Goal: Navigation & Orientation: Find specific page/section

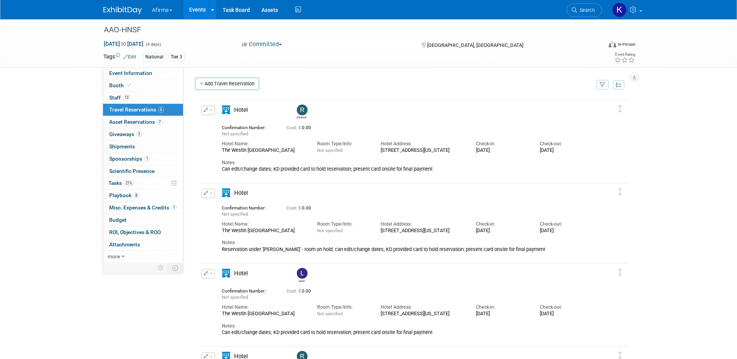
scroll to position [176, 0]
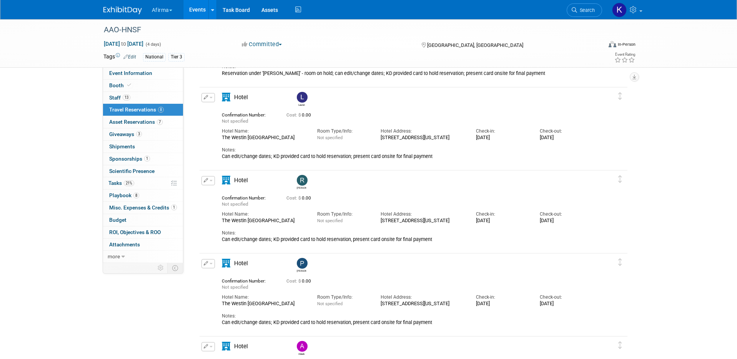
click at [193, 9] on link "Events" at bounding box center [197, 9] width 28 height 19
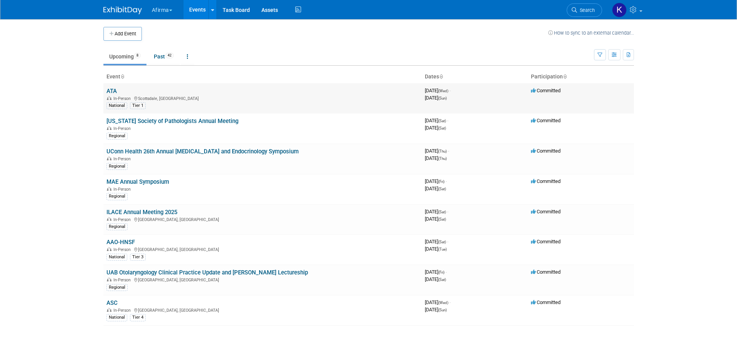
click at [113, 93] on link "ATA" at bounding box center [111, 91] width 10 height 7
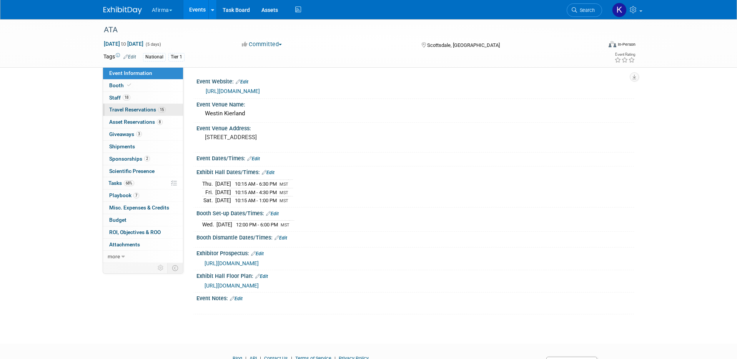
click at [140, 110] on span "Travel Reservations 15" at bounding box center [137, 109] width 56 height 6
